Goal: Information Seeking & Learning: Learn about a topic

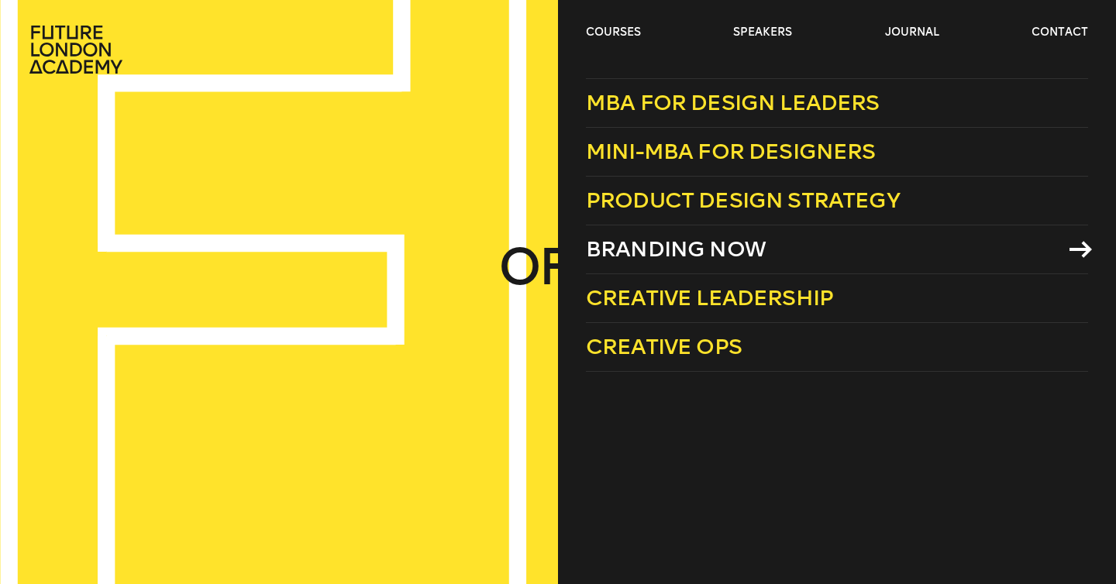
click at [665, 249] on span "Branding Now" at bounding box center [676, 249] width 180 height 26
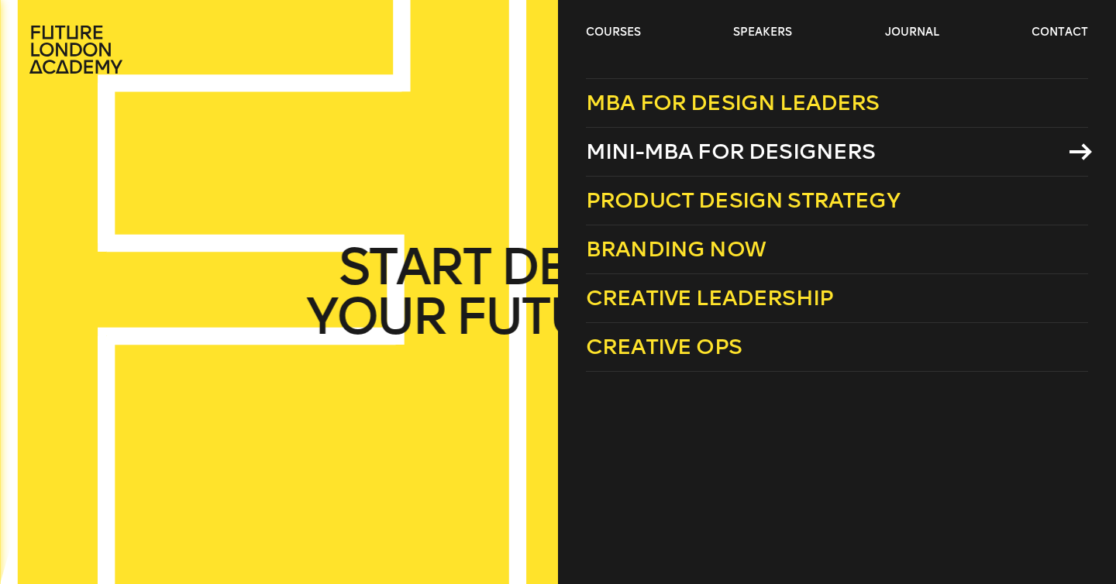
click at [665, 156] on span "Mini-MBA for Designers" at bounding box center [731, 152] width 290 height 26
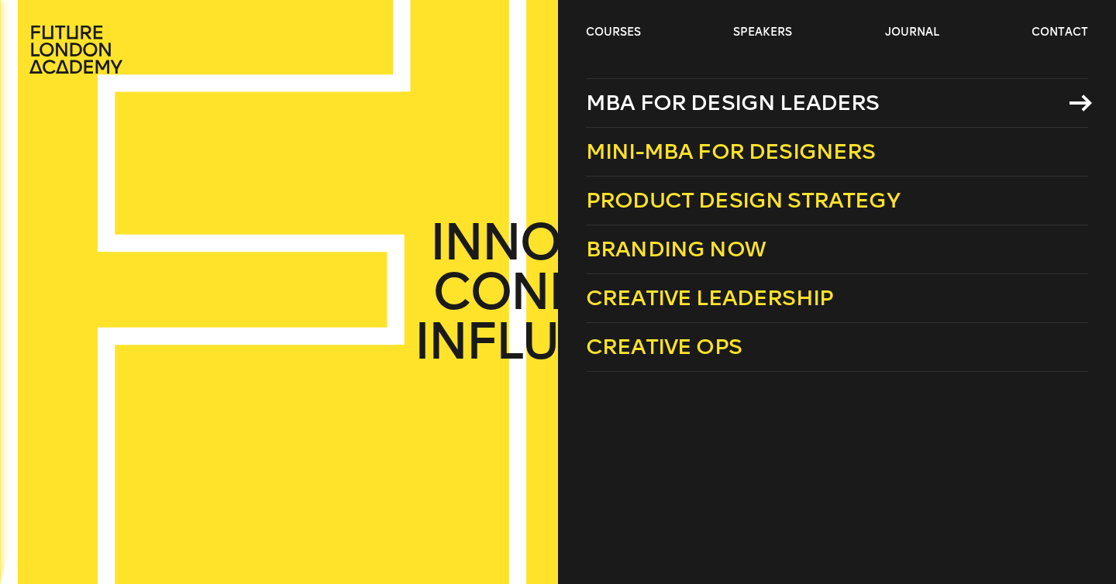
click at [628, 105] on span "MBA for Design Leaders" at bounding box center [733, 103] width 294 height 26
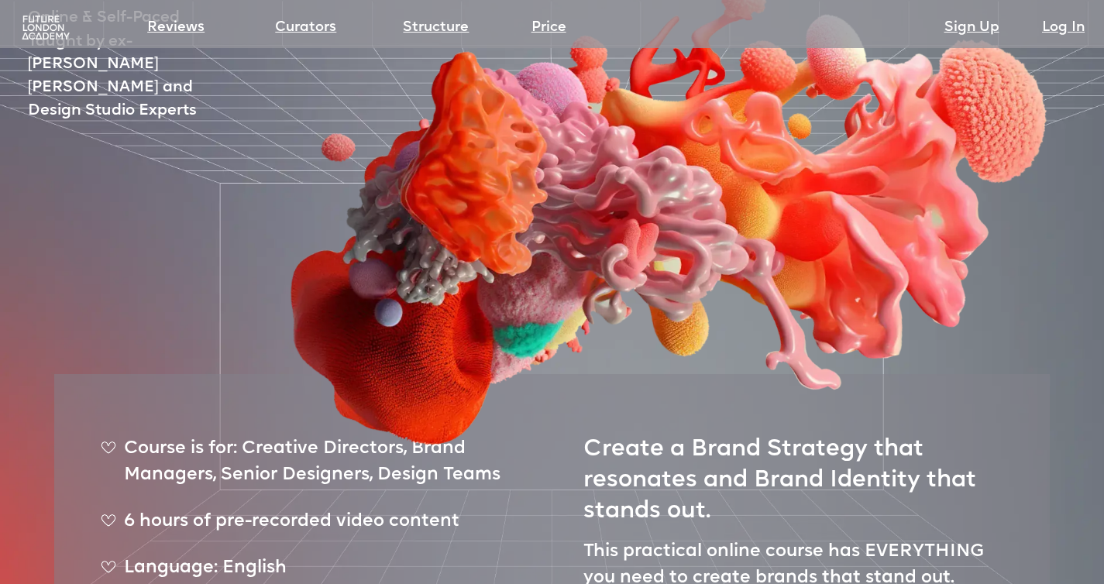
scroll to position [236, 0]
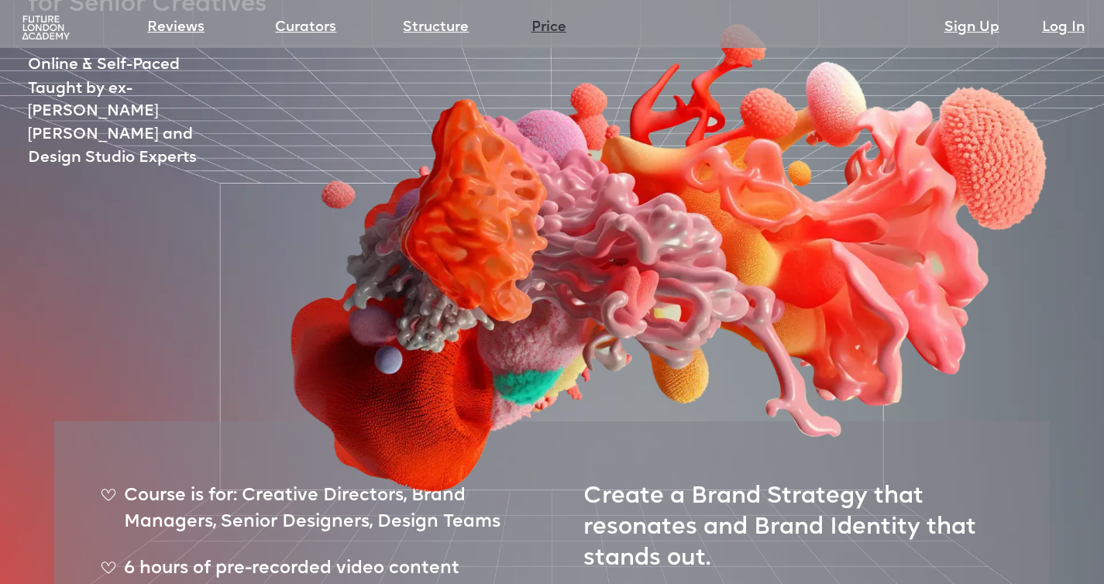
click at [545, 33] on link "Price" at bounding box center [548, 28] width 35 height 22
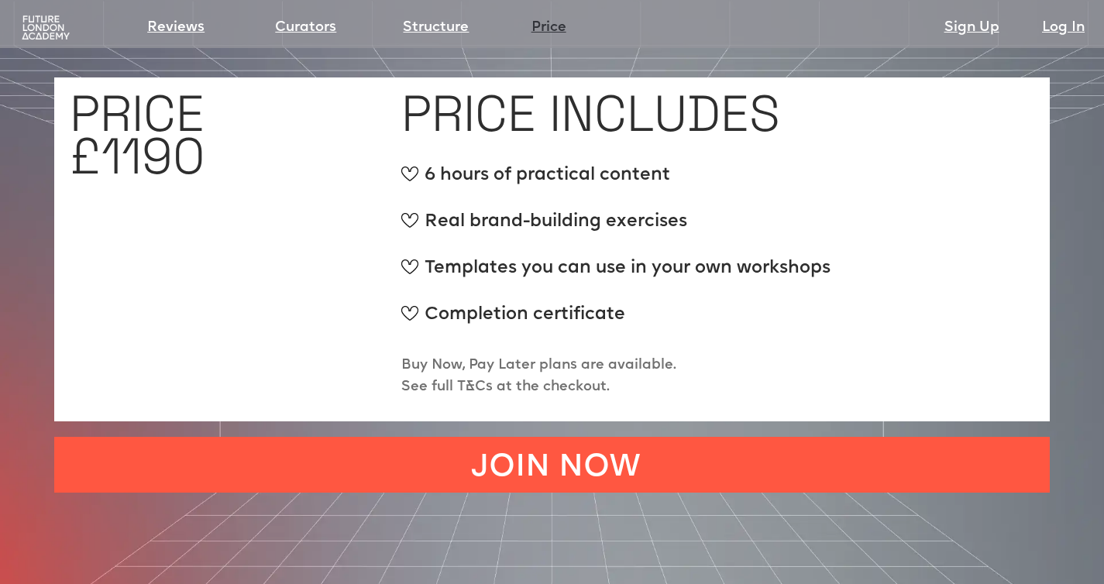
scroll to position [5892, 0]
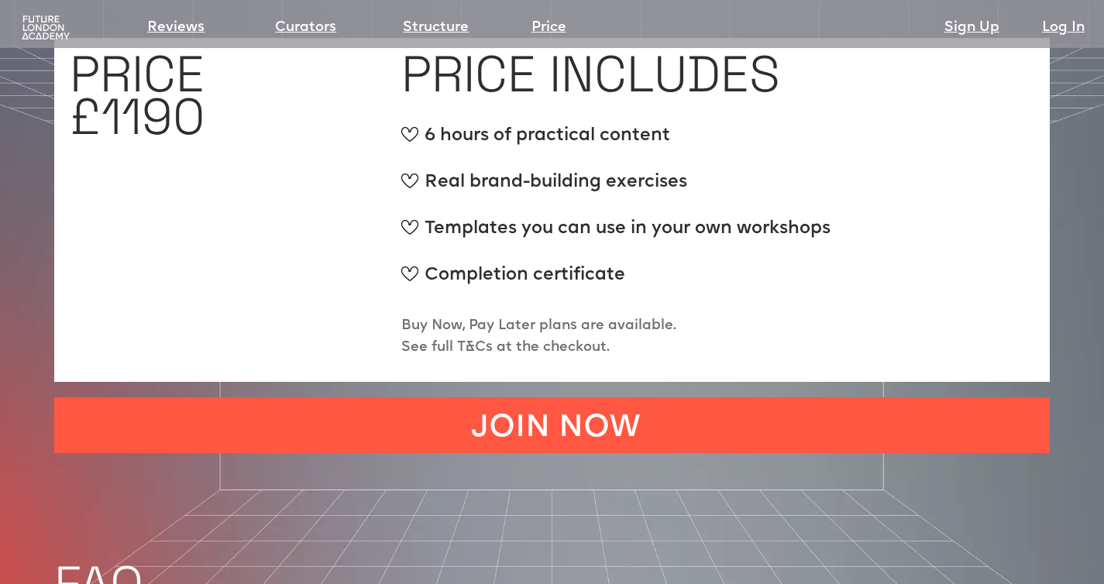
scroll to position [236, 0]
